Goal: Transaction & Acquisition: Book appointment/travel/reservation

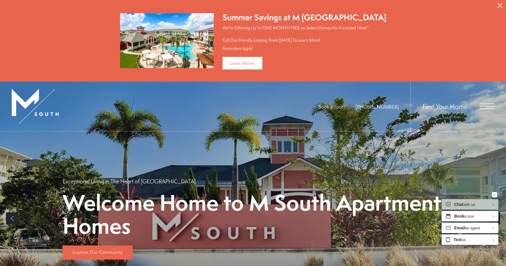
click at [502, 7] on icon "Close Alert" at bounding box center [499, 5] width 5 height 5
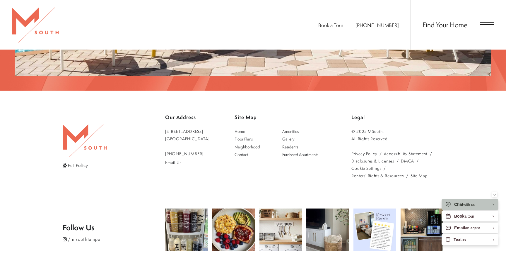
scroll to position [1090, 0]
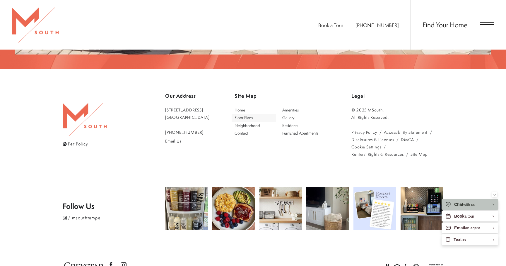
click at [253, 114] on span "Floor Plans" at bounding box center [244, 117] width 18 height 6
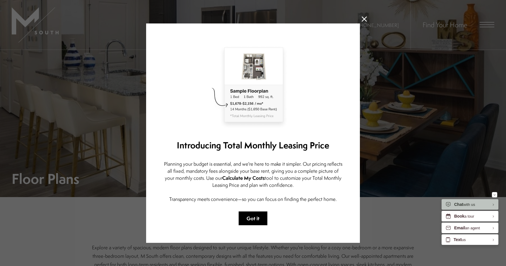
click at [256, 214] on button "Got it" at bounding box center [253, 218] width 29 height 14
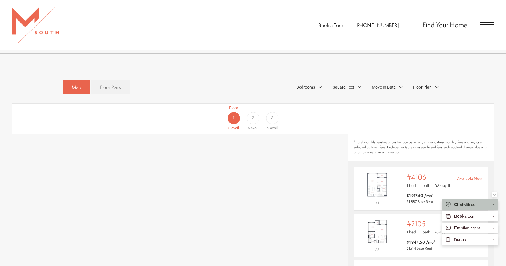
scroll to position [343, 0]
click at [256, 112] on div "2" at bounding box center [253, 118] width 12 height 12
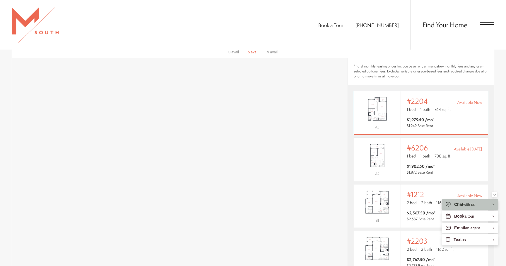
scroll to position [420, 0]
click at [380, 153] on img "View #6206" at bounding box center [377, 154] width 47 height 29
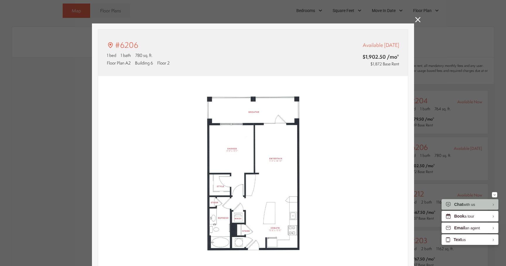
type input "**********"
click at [416, 20] on icon at bounding box center [417, 19] width 5 height 5
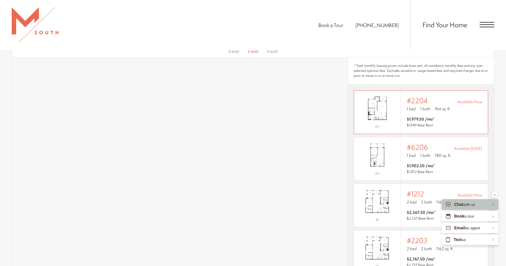
click at [407, 106] on div "Outside price filter range #2204 Available Now 1 bed 1 bath 764 sq. ft. $1,979.…" at bounding box center [444, 111] width 75 height 31
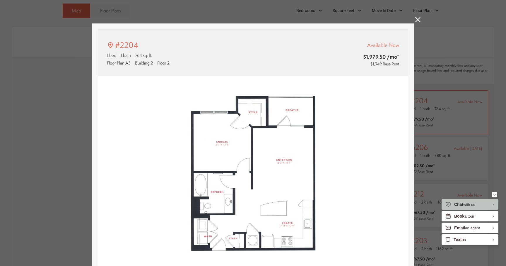
scroll to position [0, 0]
type input "**********"
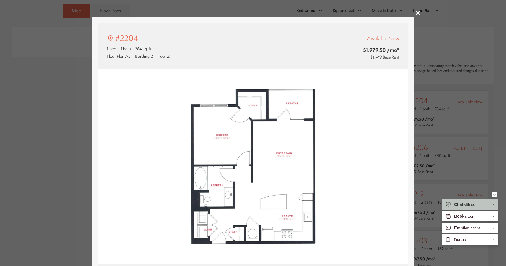
scroll to position [8, 0]
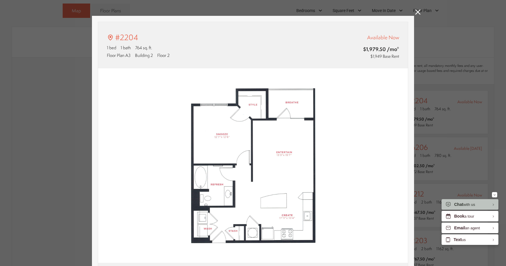
click at [254, 172] on img at bounding box center [253, 165] width 310 height 194
click at [420, 12] on icon at bounding box center [417, 11] width 5 height 5
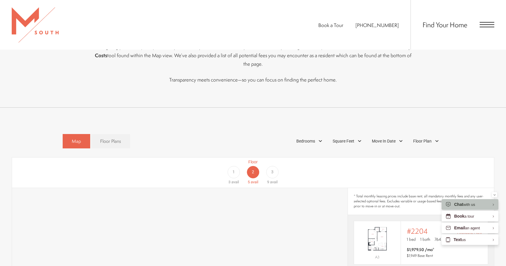
scroll to position [290, 0]
click at [316, 136] on div "Bedrooms" at bounding box center [309, 141] width 33 height 10
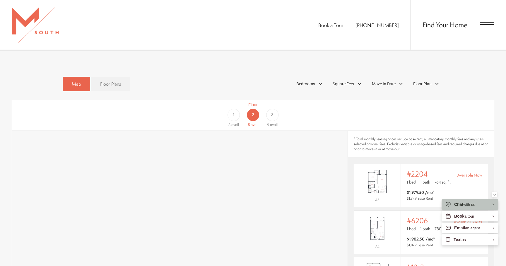
scroll to position [347, 0]
click at [93, 76] on link "Floor Plans" at bounding box center [110, 83] width 39 height 14
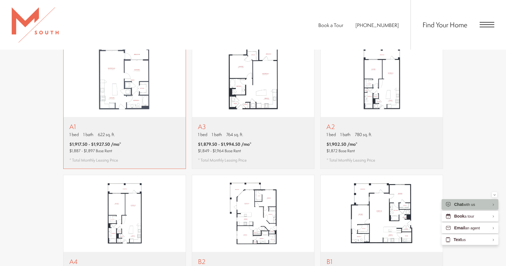
scroll to position [403, 0]
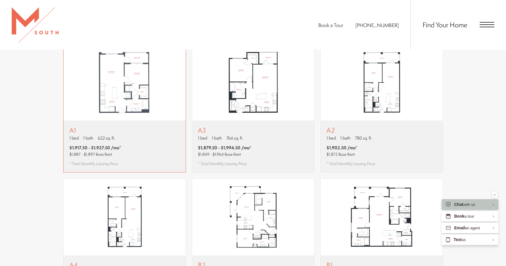
click at [144, 120] on div "A1 1 bed 1 bath 622 sq. ft. $1,917.50 - $1,927.50 /mo* $1,887 - $1,897 Base Ren…" at bounding box center [125, 146] width 122 height 52
click at [98, 126] on div "A1 1 bed 1 bath 622 sq. ft." at bounding box center [95, 133] width 52 height 15
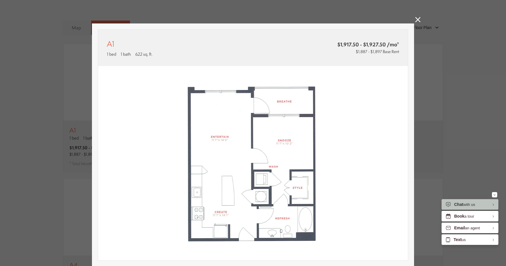
scroll to position [115, 0]
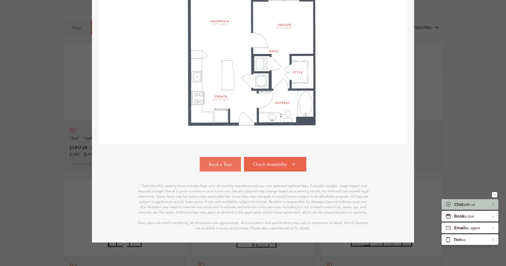
click at [221, 161] on span "Book a Tour" at bounding box center [220, 164] width 23 height 7
click at [282, 165] on span "Check Availability" at bounding box center [270, 164] width 34 height 7
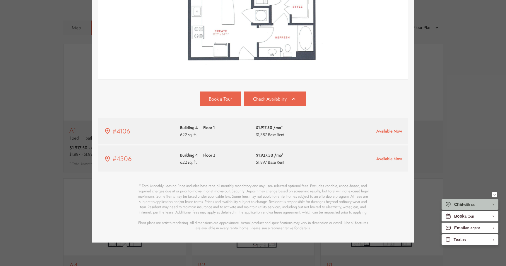
click at [215, 137] on div "Building 4 Floor 1 622 sq. ft." at bounding box center [215, 131] width 70 height 14
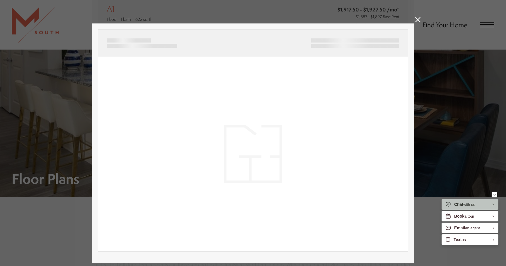
scroll to position [0, 0]
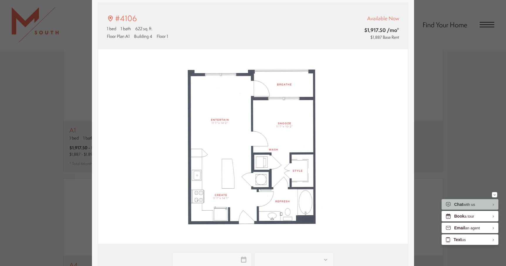
type input "**********"
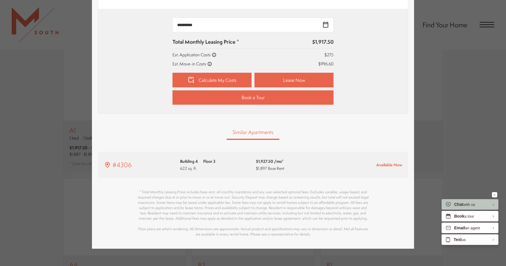
scroll to position [262, 0]
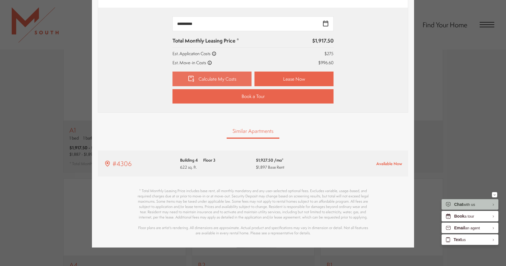
click at [234, 79] on link "Calculate My Costs" at bounding box center [211, 78] width 79 height 15
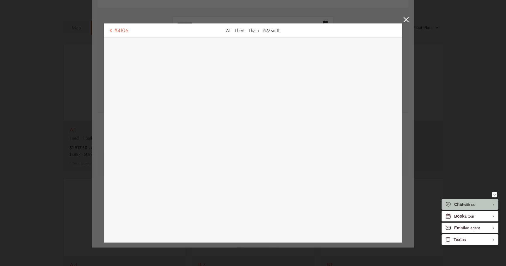
click at [403, 22] on link at bounding box center [405, 20] width 5 height 7
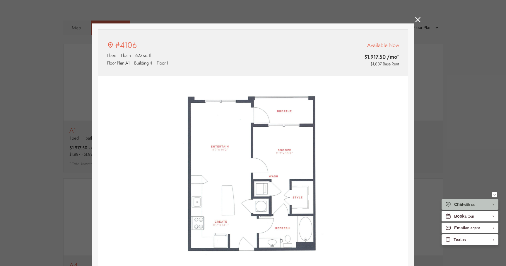
click at [420, 18] on icon at bounding box center [417, 19] width 5 height 5
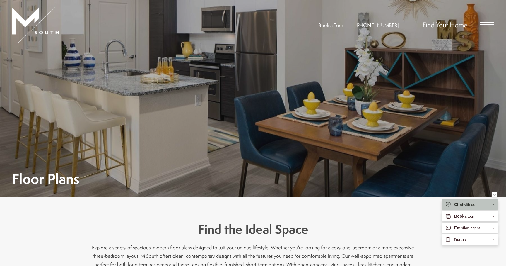
click at [303, 122] on div "Floor Plans" at bounding box center [253, 123] width 483 height 124
